Goal: Obtain resource: Download file/media

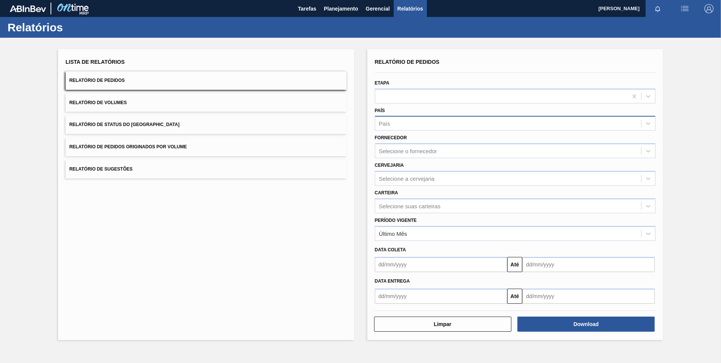
click at [421, 128] on div "Relatório de Pedidos Etapa País País Fornecedor Selecione o fornecedor Cervejar…" at bounding box center [515, 180] width 281 height 247
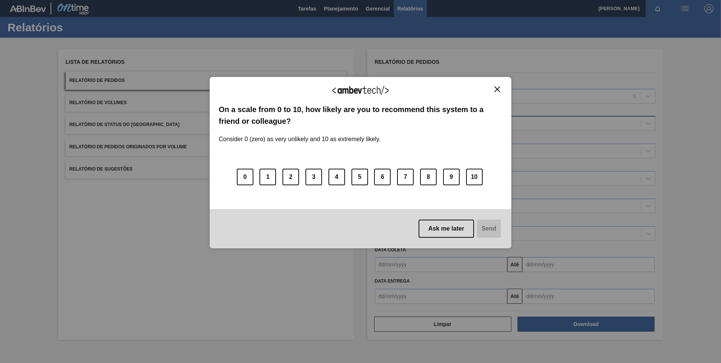
click at [381, 119] on label "On a scale from 0 to 10, how likely are you to recommend this system to a frien…" at bounding box center [360, 115] width 283 height 23
drag, startPoint x: 495, startPoint y: 91, endPoint x: 489, endPoint y: 95, distance: 7.4
click at [496, 91] on img "Close" at bounding box center [497, 89] width 6 height 6
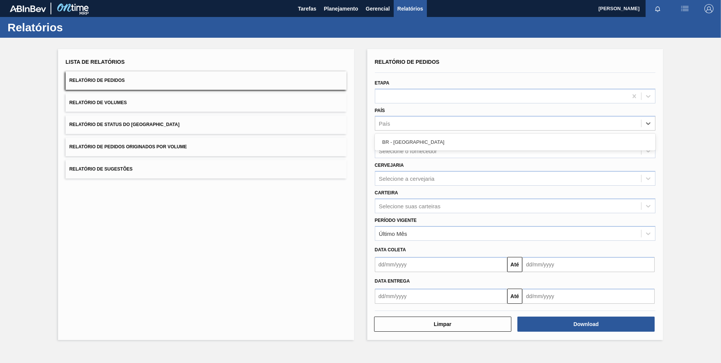
drag, startPoint x: 447, startPoint y: 124, endPoint x: 420, endPoint y: 150, distance: 38.1
click at [447, 124] on div "País" at bounding box center [508, 123] width 266 height 11
click at [407, 143] on div "BR - [GEOGRAPHIC_DATA]" at bounding box center [515, 142] width 281 height 14
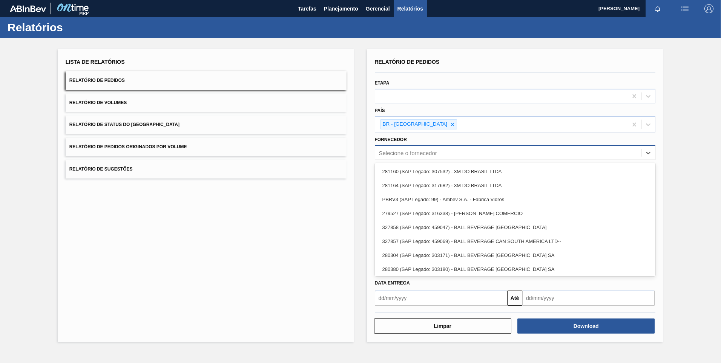
click at [427, 150] on div "Selecione o fornecedor" at bounding box center [408, 153] width 58 height 6
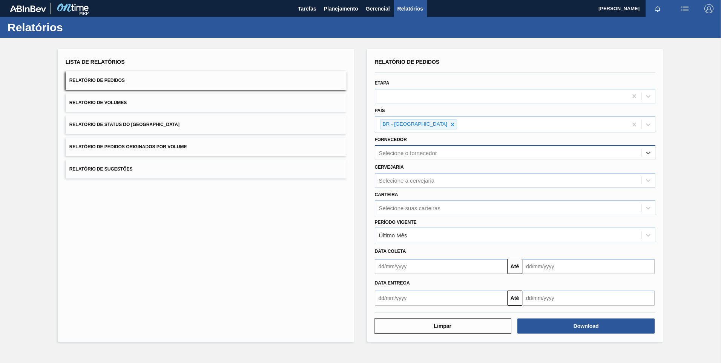
click at [423, 151] on div "Selecione o fornecedor" at bounding box center [408, 153] width 58 height 6
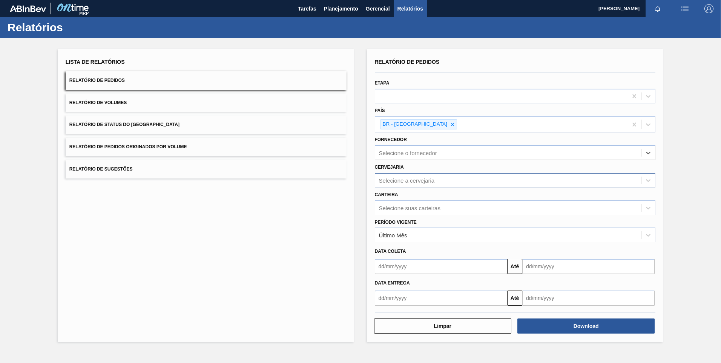
click at [431, 181] on div "Selecione a cervejaria" at bounding box center [407, 180] width 56 height 6
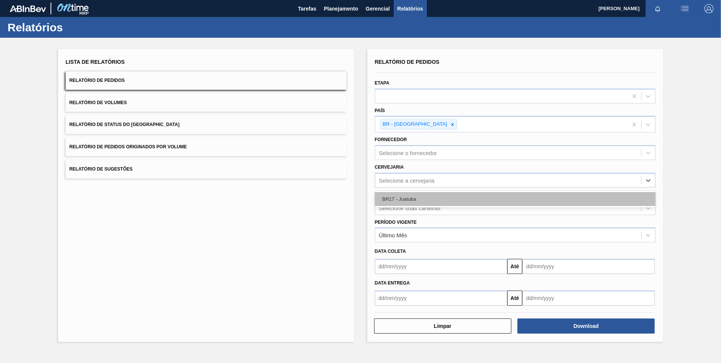
click at [427, 203] on div "BR17 - Juatuba" at bounding box center [515, 199] width 281 height 14
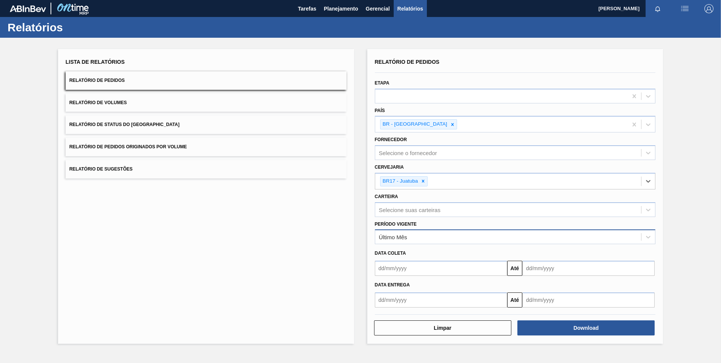
click at [409, 236] on div "Último Mês" at bounding box center [508, 236] width 266 height 11
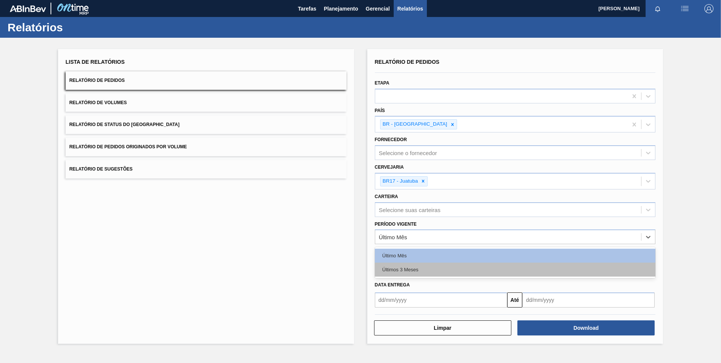
click at [413, 271] on div "Últimos 3 Meses" at bounding box center [515, 269] width 281 height 14
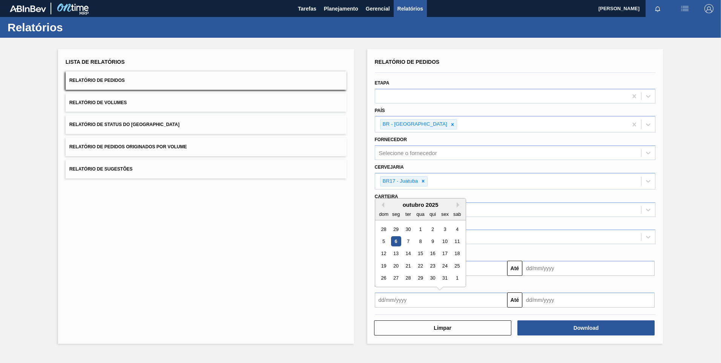
click at [410, 298] on input "text" at bounding box center [441, 299] width 132 height 15
click at [384, 205] on button "Previous Month" at bounding box center [381, 204] width 5 height 5
click at [395, 228] on div "1" at bounding box center [396, 229] width 10 height 10
type input "[DATE]"
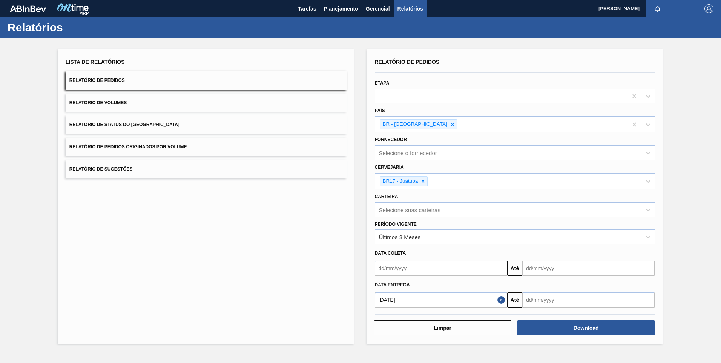
click at [590, 304] on input "text" at bounding box center [588, 299] width 132 height 15
click at [603, 204] on div "outubro 2025" at bounding box center [567, 204] width 90 height 6
click at [604, 204] on button "Next Month" at bounding box center [606, 204] width 5 height 5
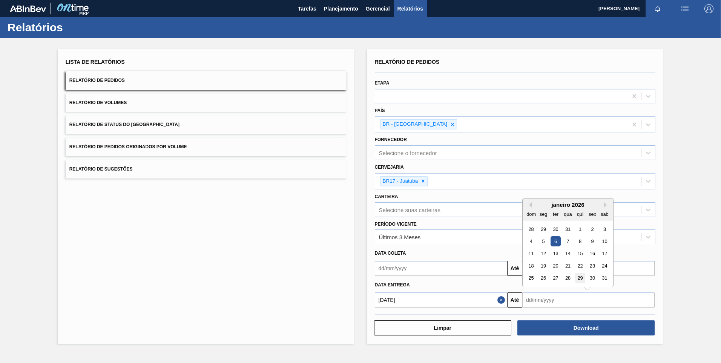
click at [580, 280] on div "29" at bounding box center [580, 278] width 10 height 10
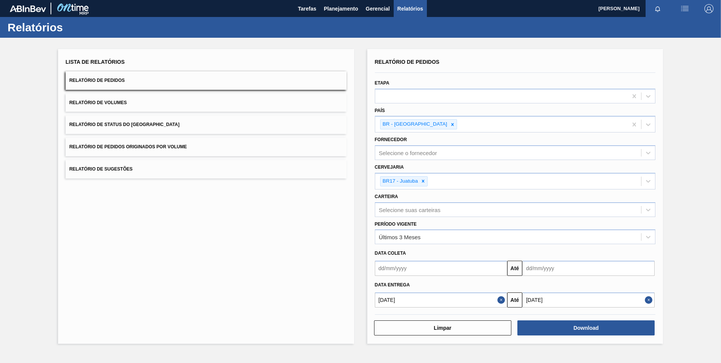
type input "[DATE]"
click at [600, 330] on button "Download" at bounding box center [585, 327] width 137 height 15
click at [567, 325] on button "Download" at bounding box center [585, 327] width 137 height 15
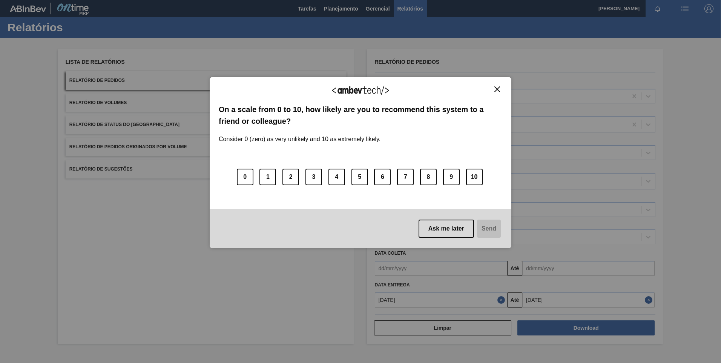
click at [498, 87] on img "Close" at bounding box center [497, 89] width 6 height 6
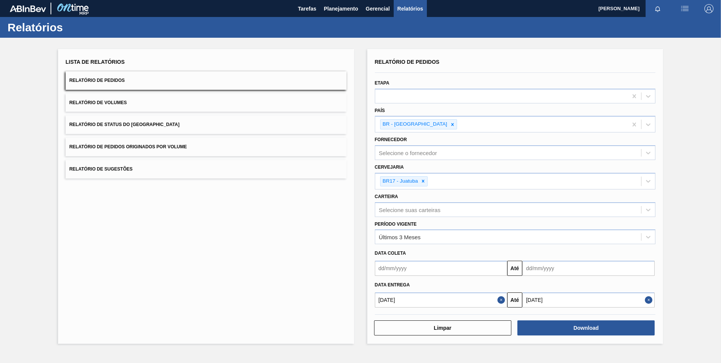
click at [689, 11] on img "button" at bounding box center [684, 8] width 9 height 9
click at [579, 326] on div at bounding box center [360, 181] width 721 height 363
click at [590, 329] on button "Download" at bounding box center [585, 327] width 137 height 15
